Goal: Information Seeking & Learning: Check status

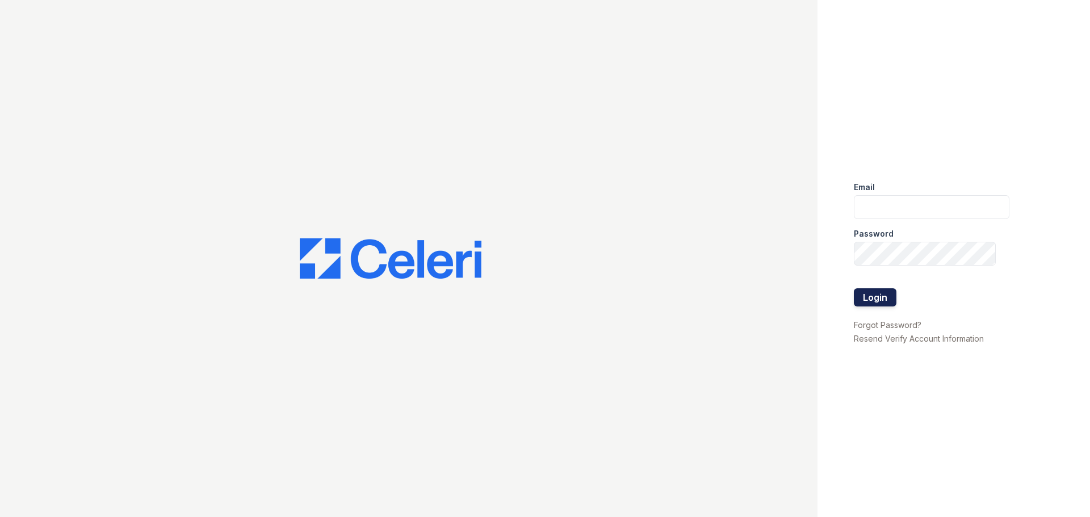
type input "[EMAIL_ADDRESS][DOMAIN_NAME]"
click at [873, 292] on button "Login" at bounding box center [875, 297] width 43 height 18
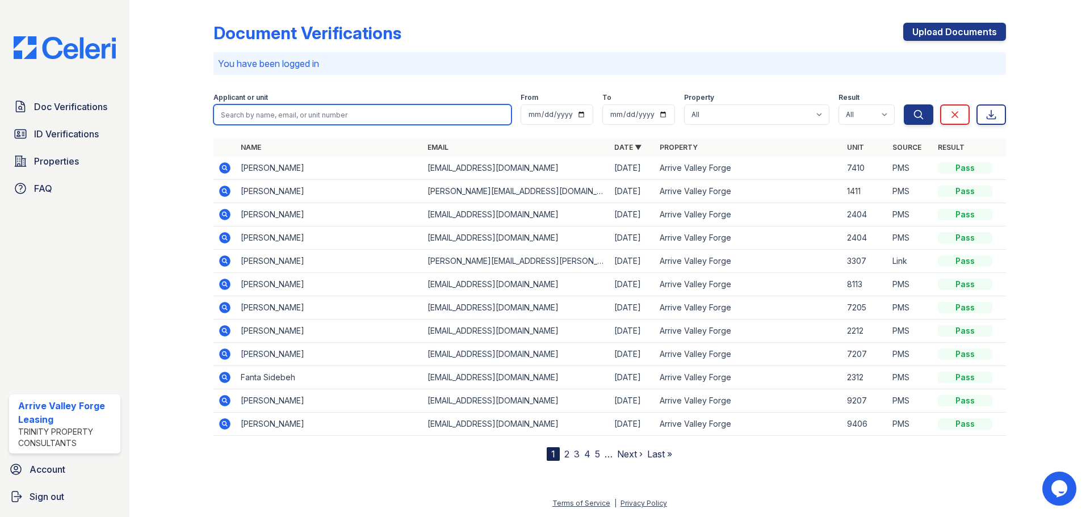
drag, startPoint x: 503, startPoint y: 113, endPoint x: 443, endPoint y: 100, distance: 60.9
click at [503, 113] on input "search" at bounding box center [362, 114] width 298 height 20
type input "tim"
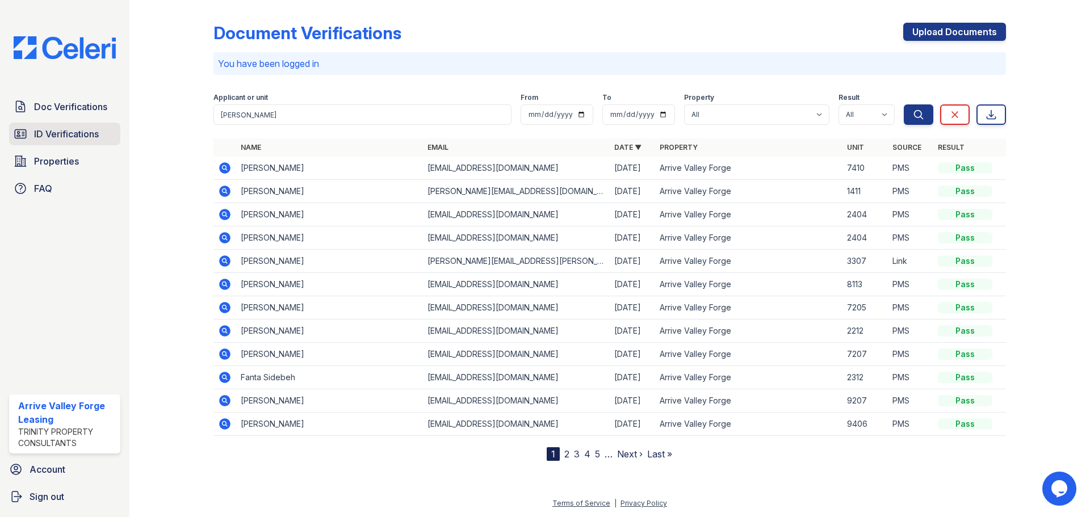
click at [43, 131] on span "ID Verifications" at bounding box center [66, 134] width 65 height 14
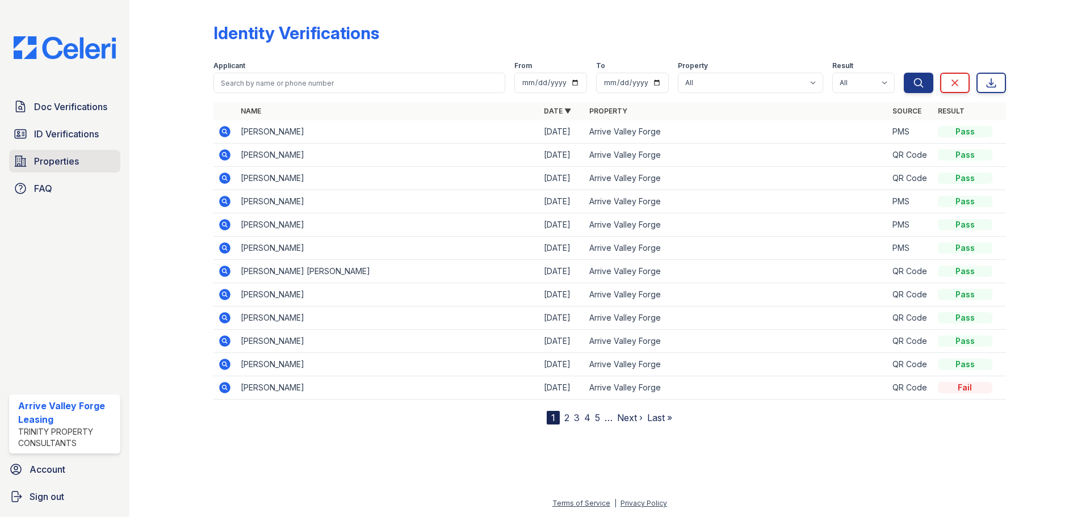
click at [53, 157] on span "Properties" at bounding box center [56, 161] width 45 height 14
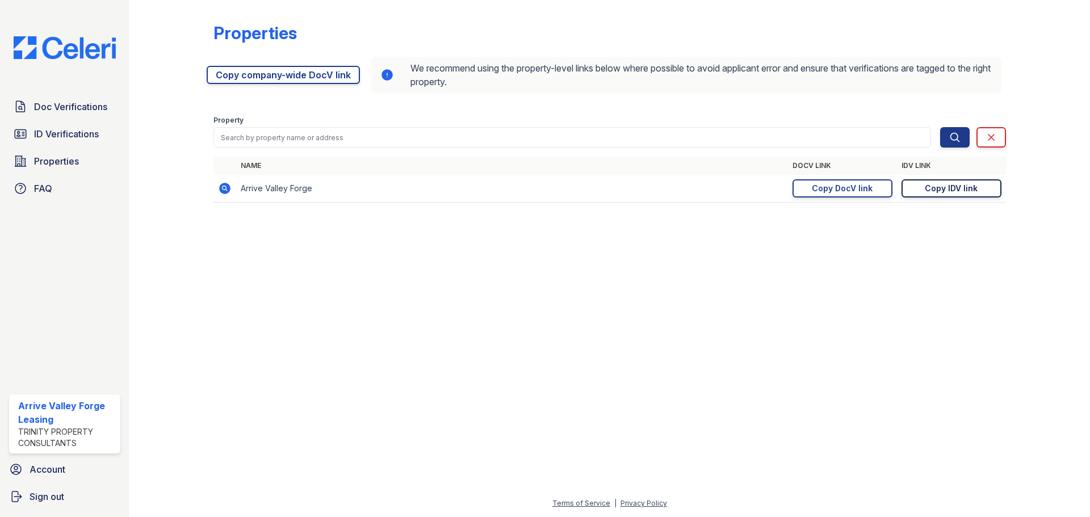
click at [942, 186] on div "Copy IDV link" at bounding box center [951, 188] width 53 height 11
click at [841, 187] on div "Copy DocV link" at bounding box center [842, 188] width 61 height 11
click at [43, 137] on span "ID Verifications" at bounding box center [66, 134] width 65 height 14
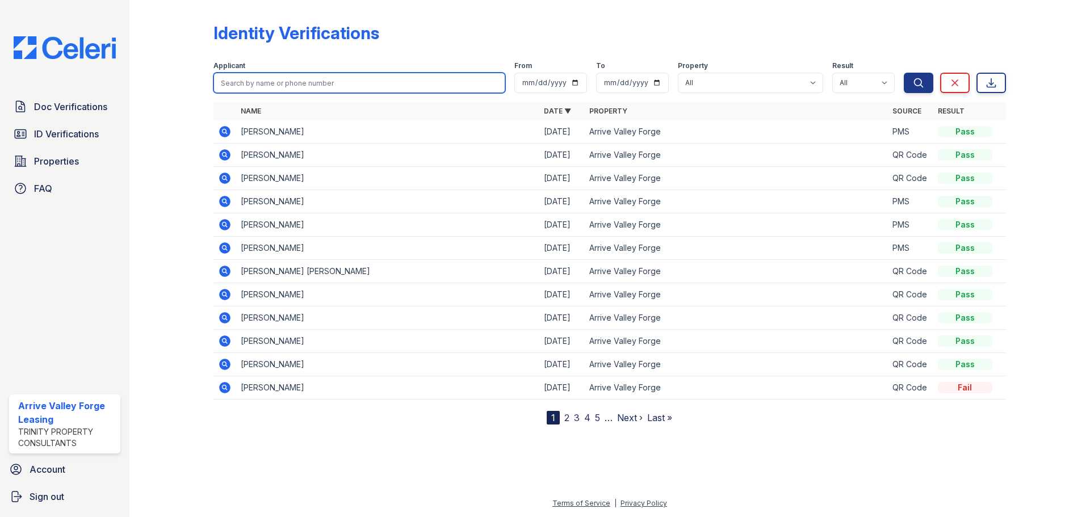
click at [257, 83] on input "search" at bounding box center [359, 83] width 292 height 20
type input "Tim Cullen"
click at [904, 73] on button "Search" at bounding box center [919, 83] width 30 height 20
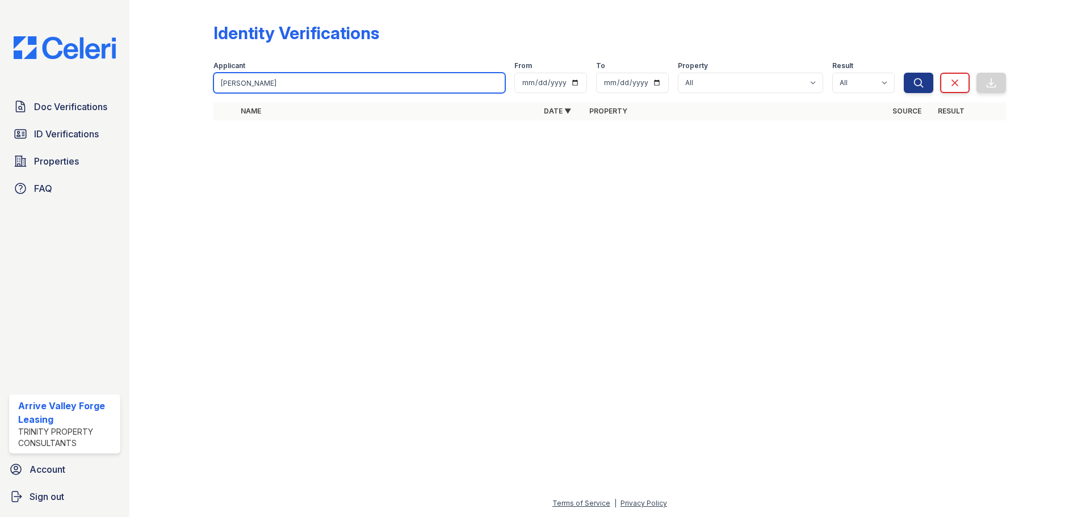
drag, startPoint x: 274, startPoint y: 86, endPoint x: 237, endPoint y: 86, distance: 36.3
click at [237, 86] on input "Tim Cullen" at bounding box center [359, 83] width 292 height 20
type input "Timothy"
click at [904, 73] on button "Search" at bounding box center [919, 83] width 30 height 20
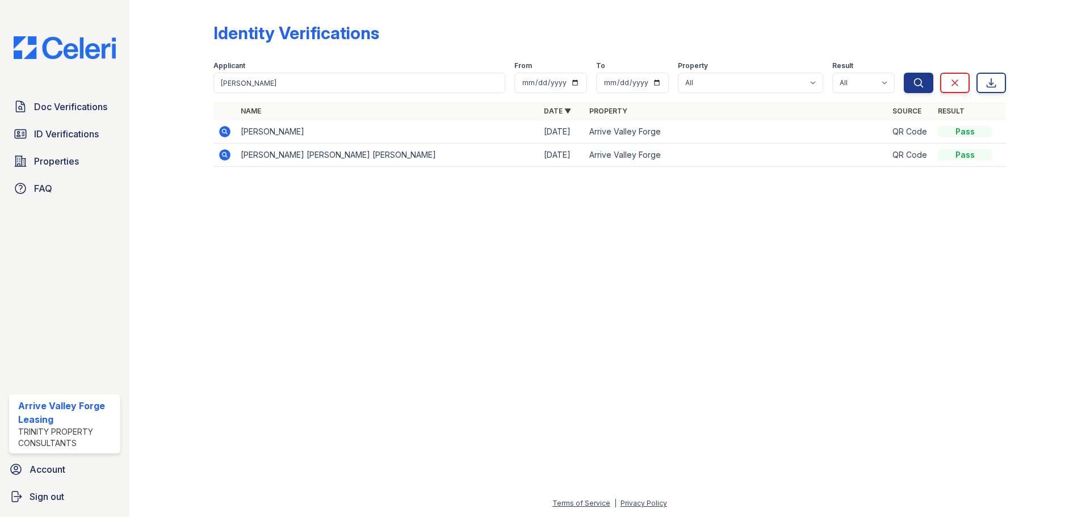
click at [228, 131] on icon at bounding box center [224, 131] width 11 height 11
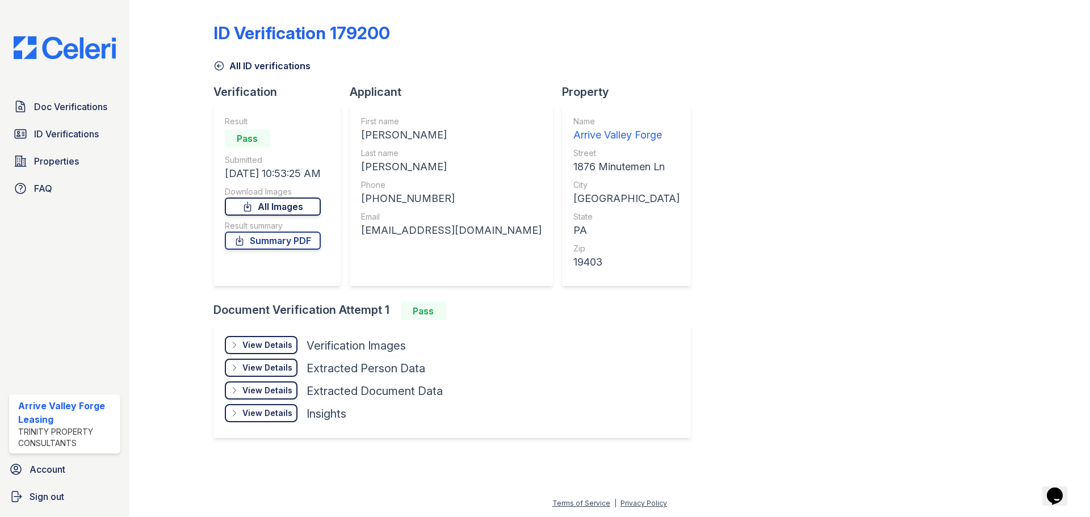
click at [286, 205] on link "All Images" at bounding box center [273, 207] width 96 height 18
click at [270, 240] on link "Summary PDF" at bounding box center [273, 241] width 96 height 18
click at [58, 112] on span "Doc Verifications" at bounding box center [70, 107] width 73 height 14
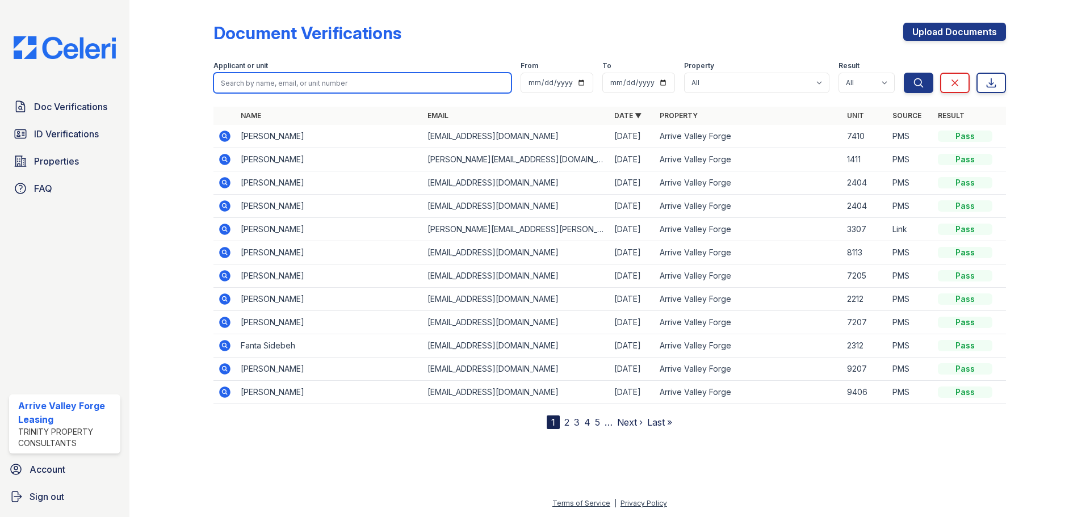
click at [271, 84] on input "search" at bounding box center [362, 83] width 298 height 20
type input "Timothy"
click at [904, 73] on button "Search" at bounding box center [919, 83] width 30 height 20
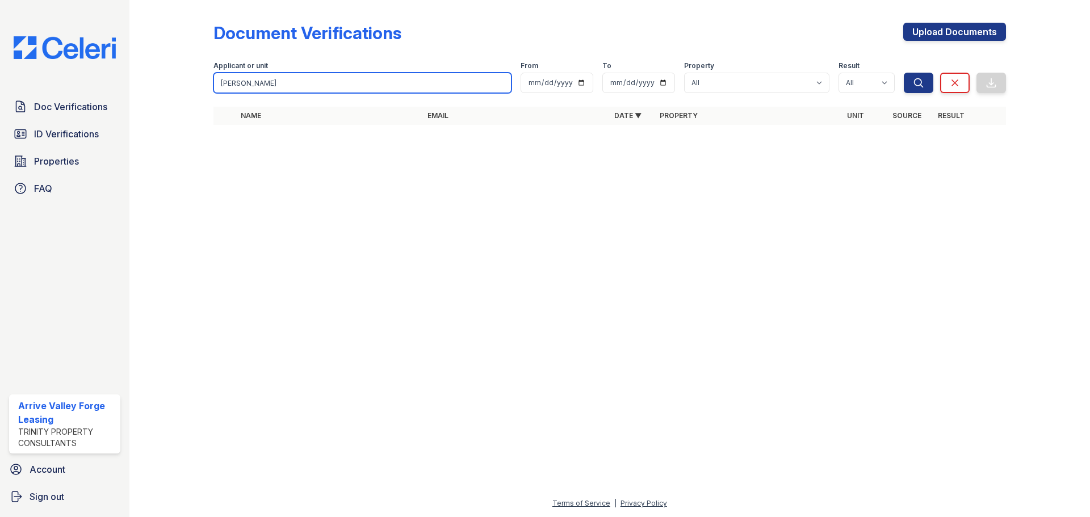
click at [271, 83] on input "Timothy" at bounding box center [362, 83] width 298 height 20
type input "Timothy Cullen"
click at [904, 73] on button "Search" at bounding box center [919, 83] width 30 height 20
